Goal: Check status: Check status

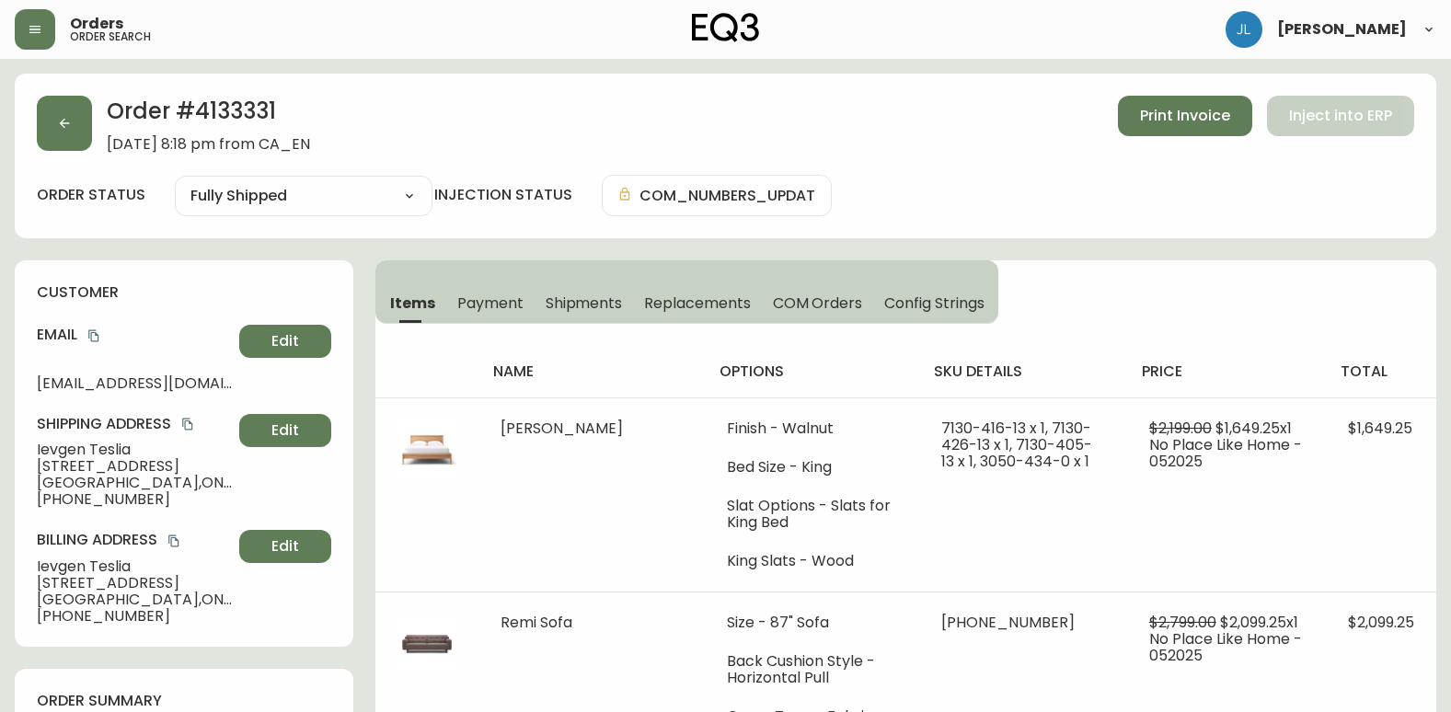
select select "FULLY_SHIPPED"
click at [40, 108] on button "button" at bounding box center [64, 123] width 55 height 55
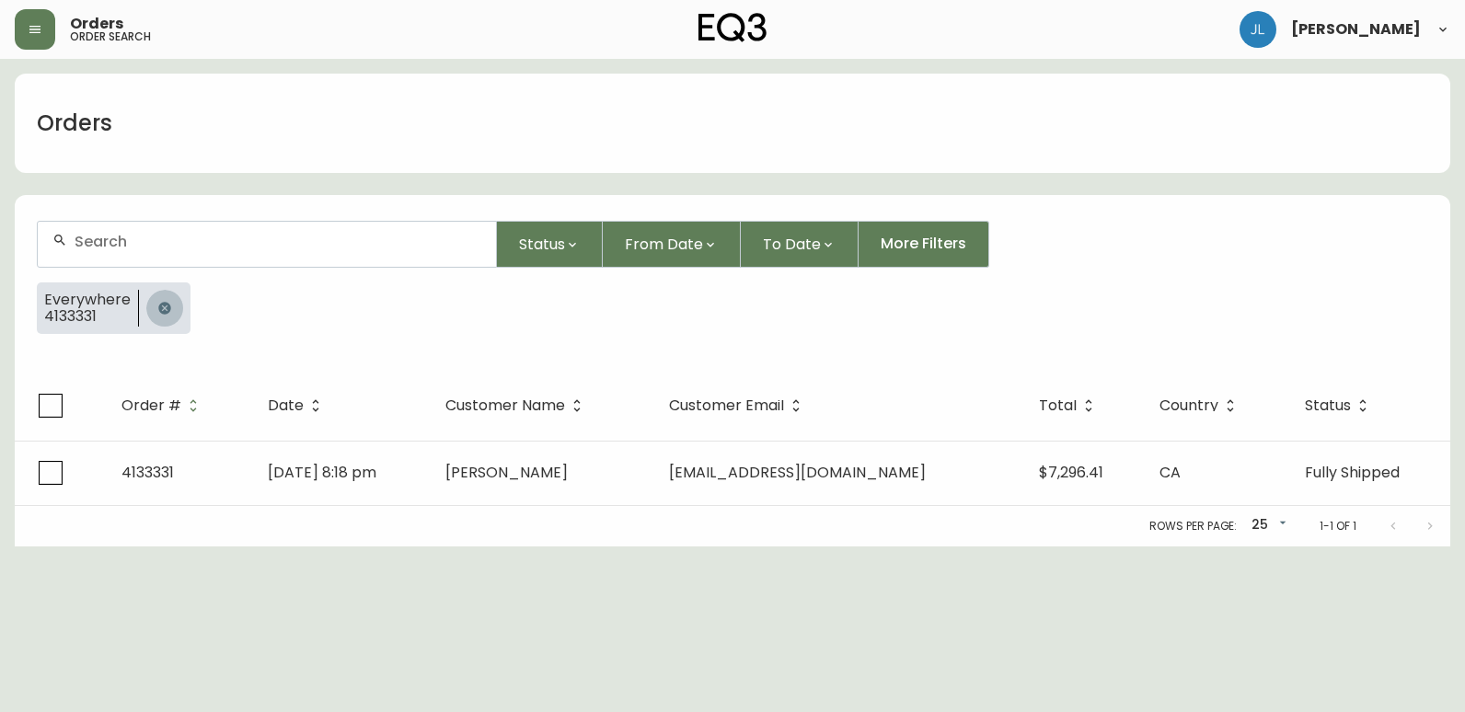
click at [162, 313] on icon "button" at bounding box center [164, 308] width 12 height 12
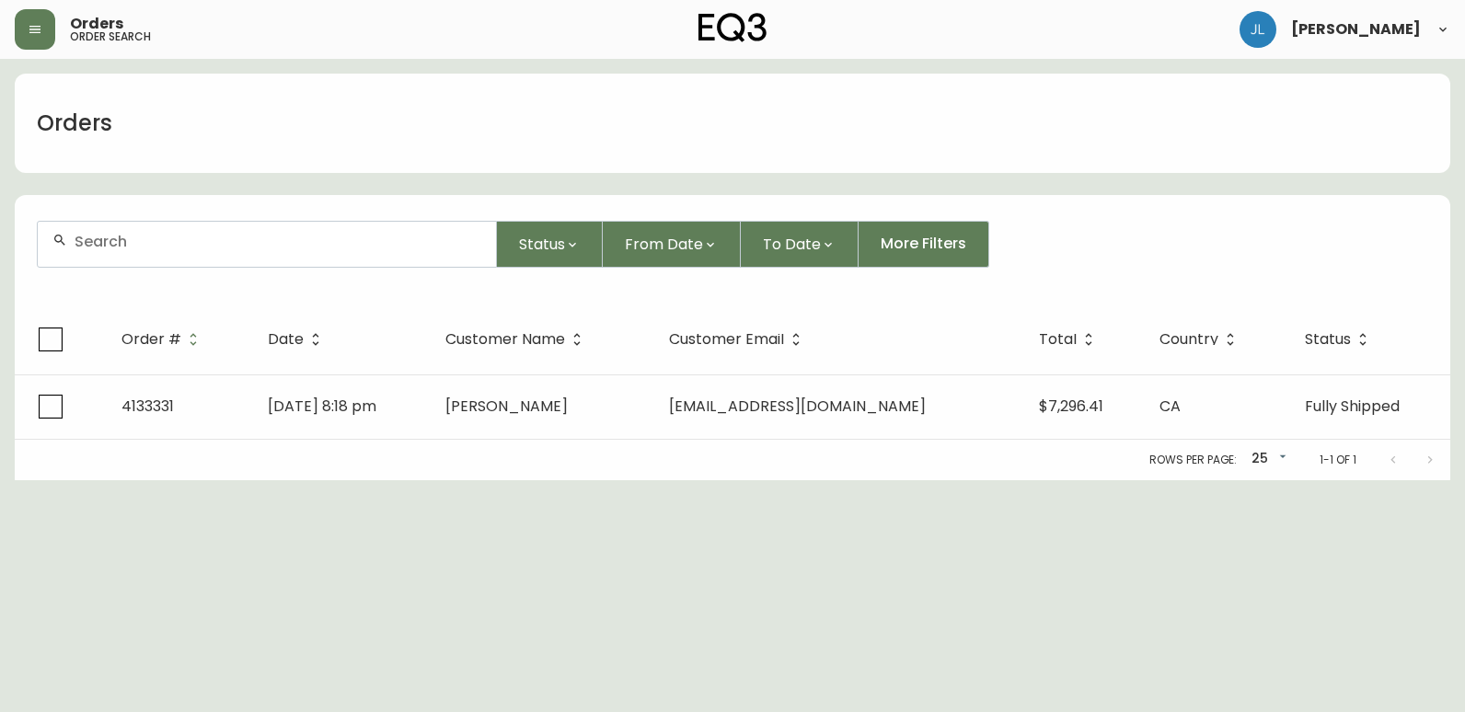
click at [178, 251] on div at bounding box center [267, 244] width 458 height 45
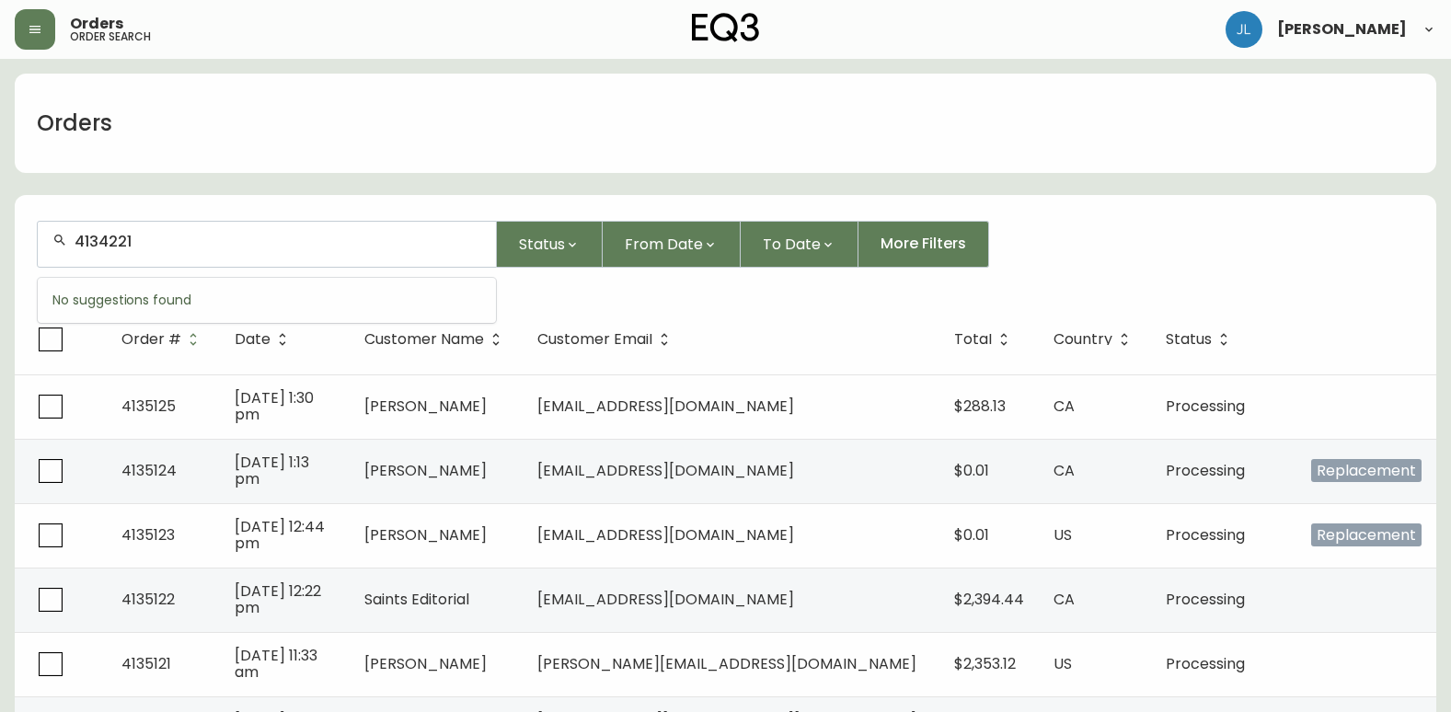
type input "4134221"
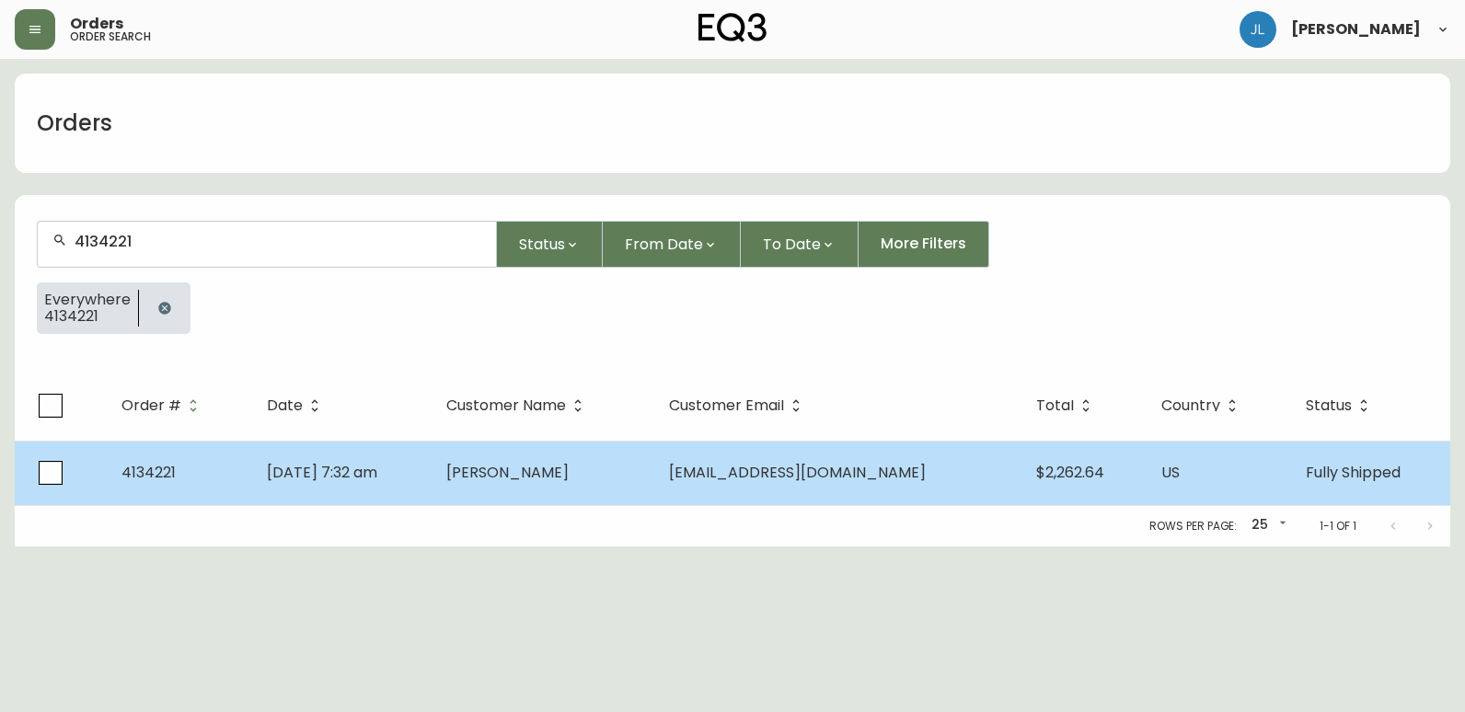
click at [432, 490] on td "[DATE] 7:32 am" at bounding box center [341, 473] width 179 height 64
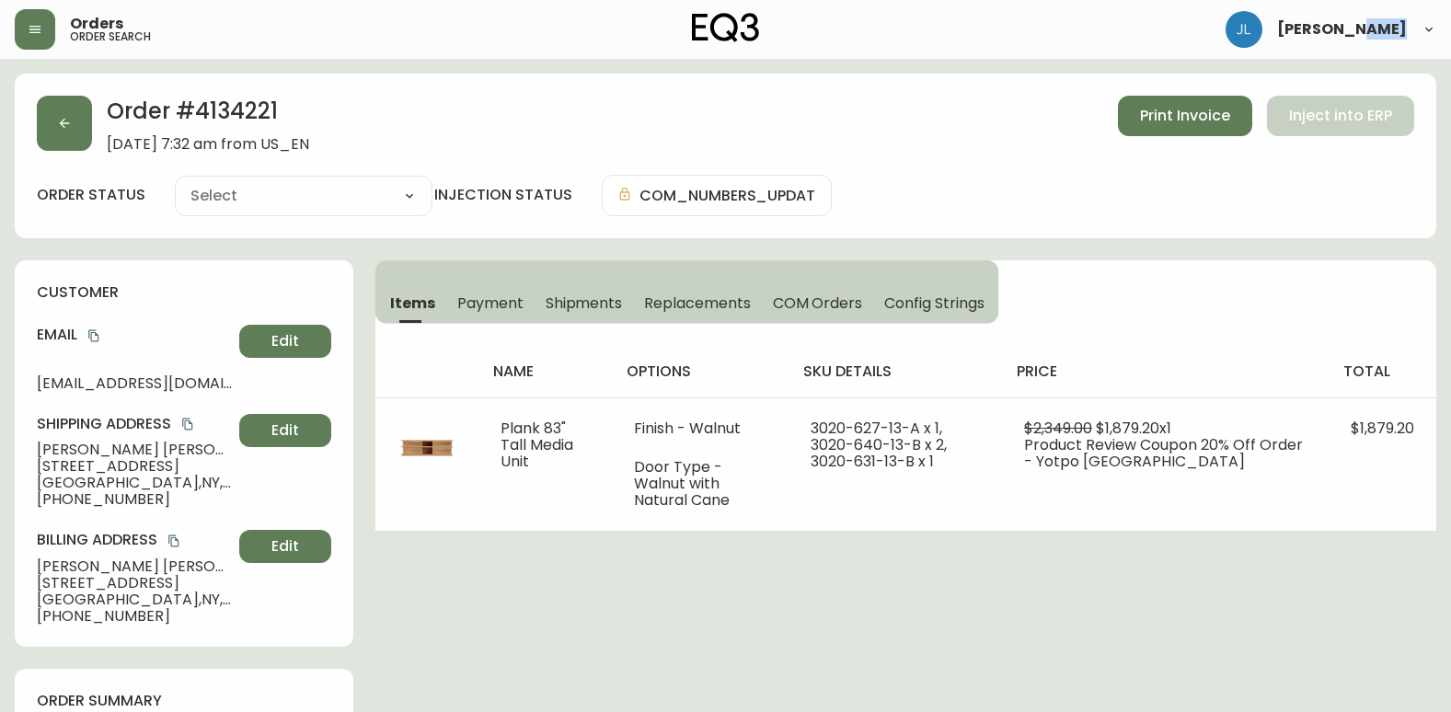
type input "Fully Shipped"
select select "FULLY_SHIPPED"
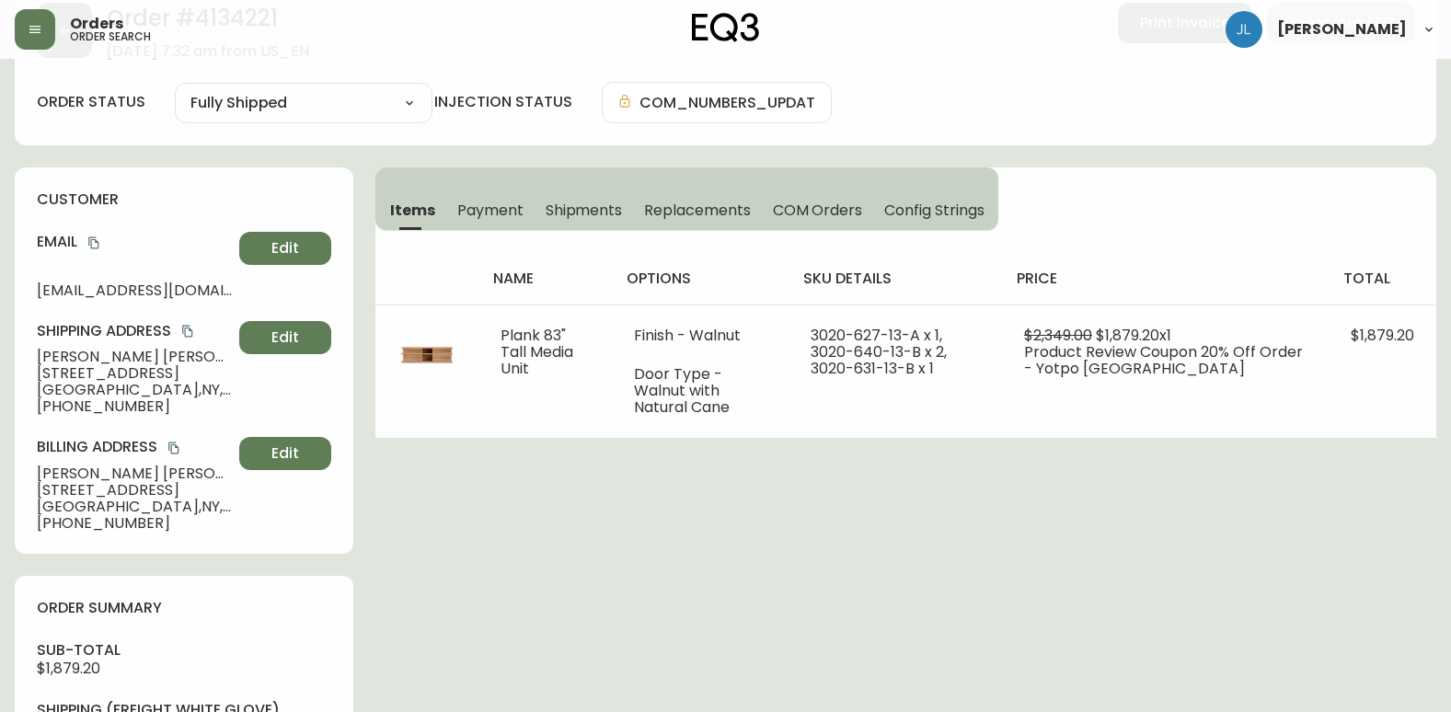
scroll to position [92, 0]
drag, startPoint x: 70, startPoint y: 388, endPoint x: 31, endPoint y: 364, distance: 45.5
click at [31, 364] on div "customer Email [EMAIL_ADDRESS][DOMAIN_NAME] Edit Shipping Address [PERSON_NAME]…" at bounding box center [184, 361] width 339 height 386
copy div "[PERSON_NAME] [STREET_ADDRESS] [PHONE_NUMBER]"
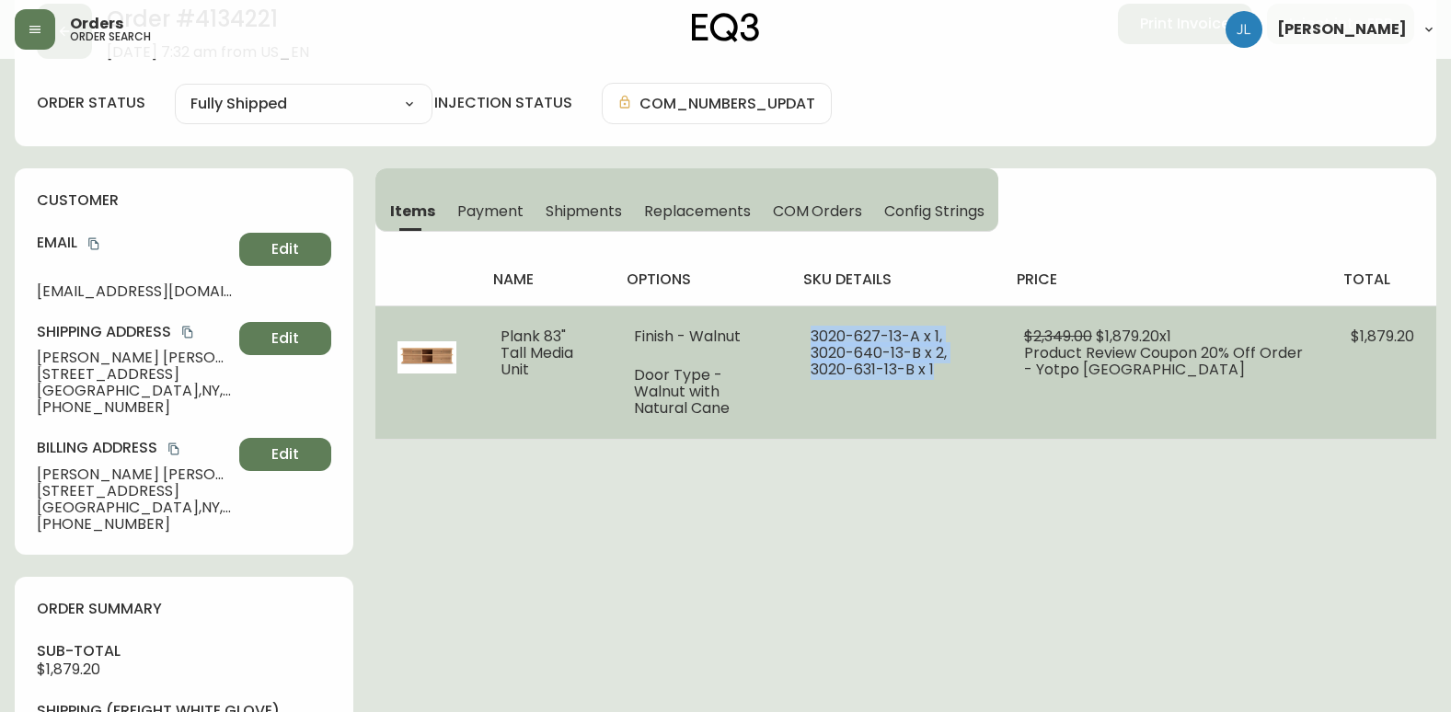
drag, startPoint x: 834, startPoint y: 333, endPoint x: 877, endPoint y: 375, distance: 60.5
click at [877, 375] on td "3020-627-13-A x 1, 3020-640-13-B x 2, 3020-631-13-B x 1" at bounding box center [895, 372] width 213 height 133
copy span "3020-627-13-A x 1, 3020-640-13-B x 2, 3020-631-13-B x 1"
